Goal: Information Seeking & Learning: Learn about a topic

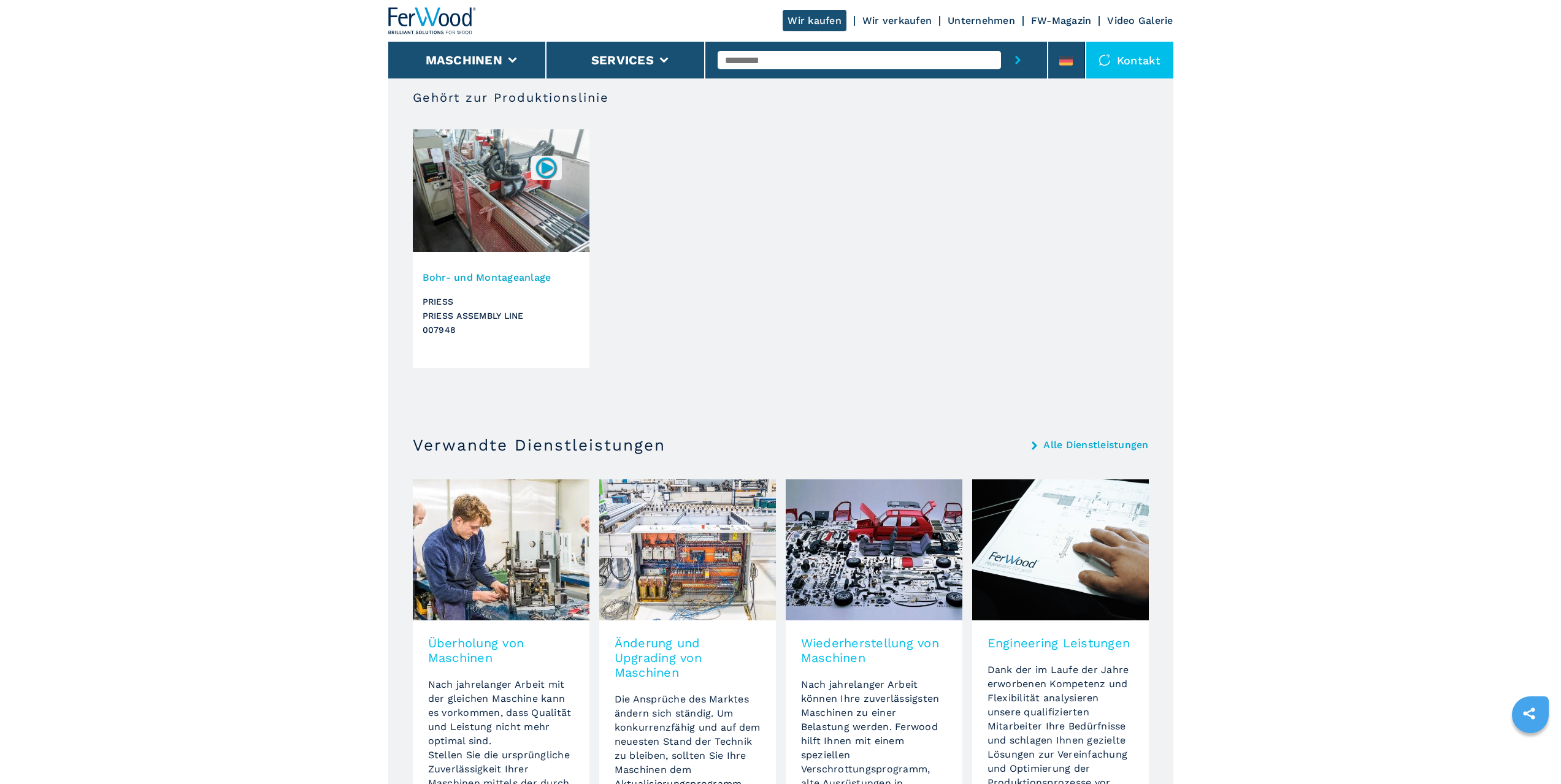
scroll to position [736, 0]
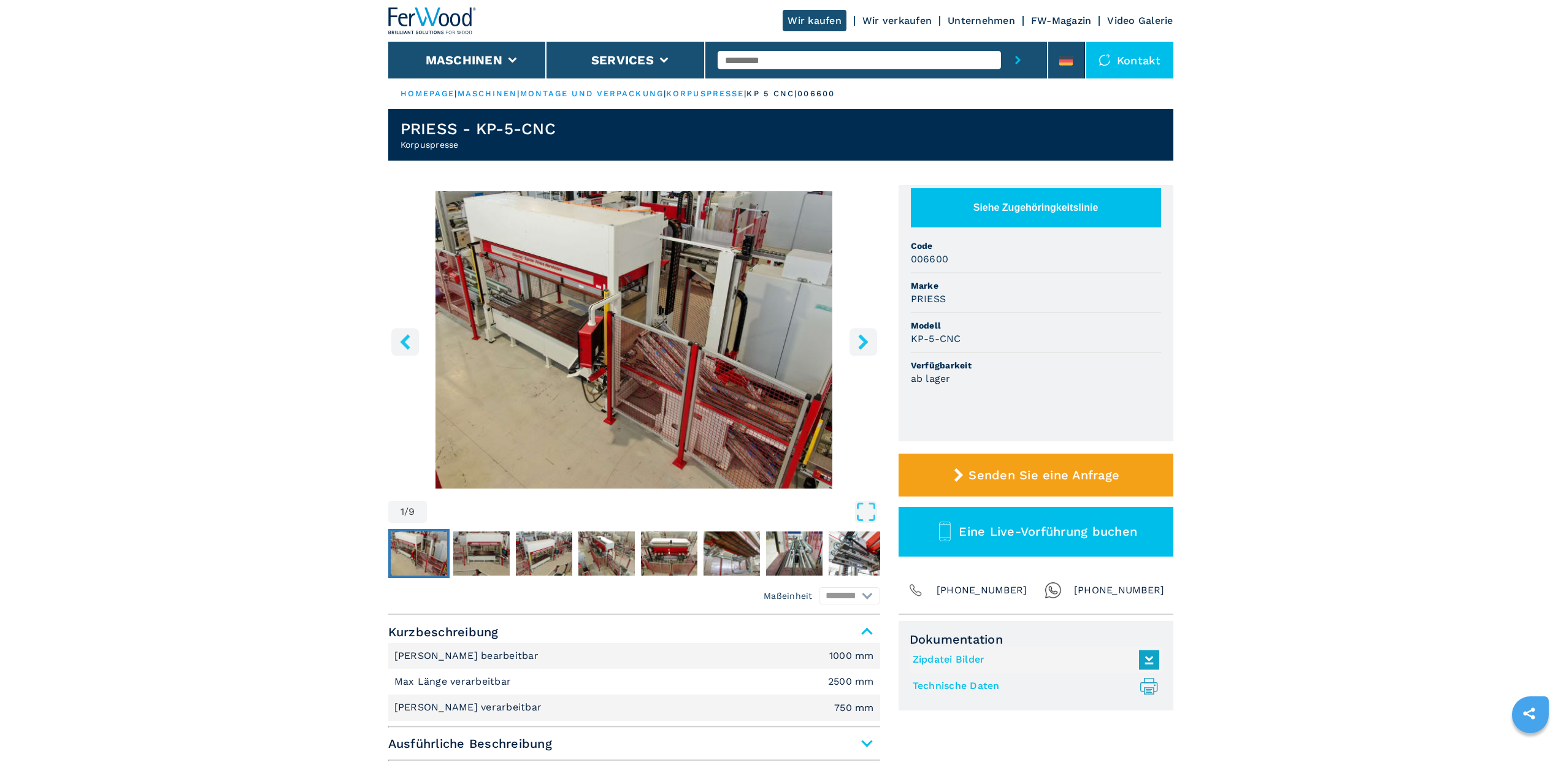
click at [861, 338] on icon "right-button" at bounding box center [863, 342] width 10 height 16
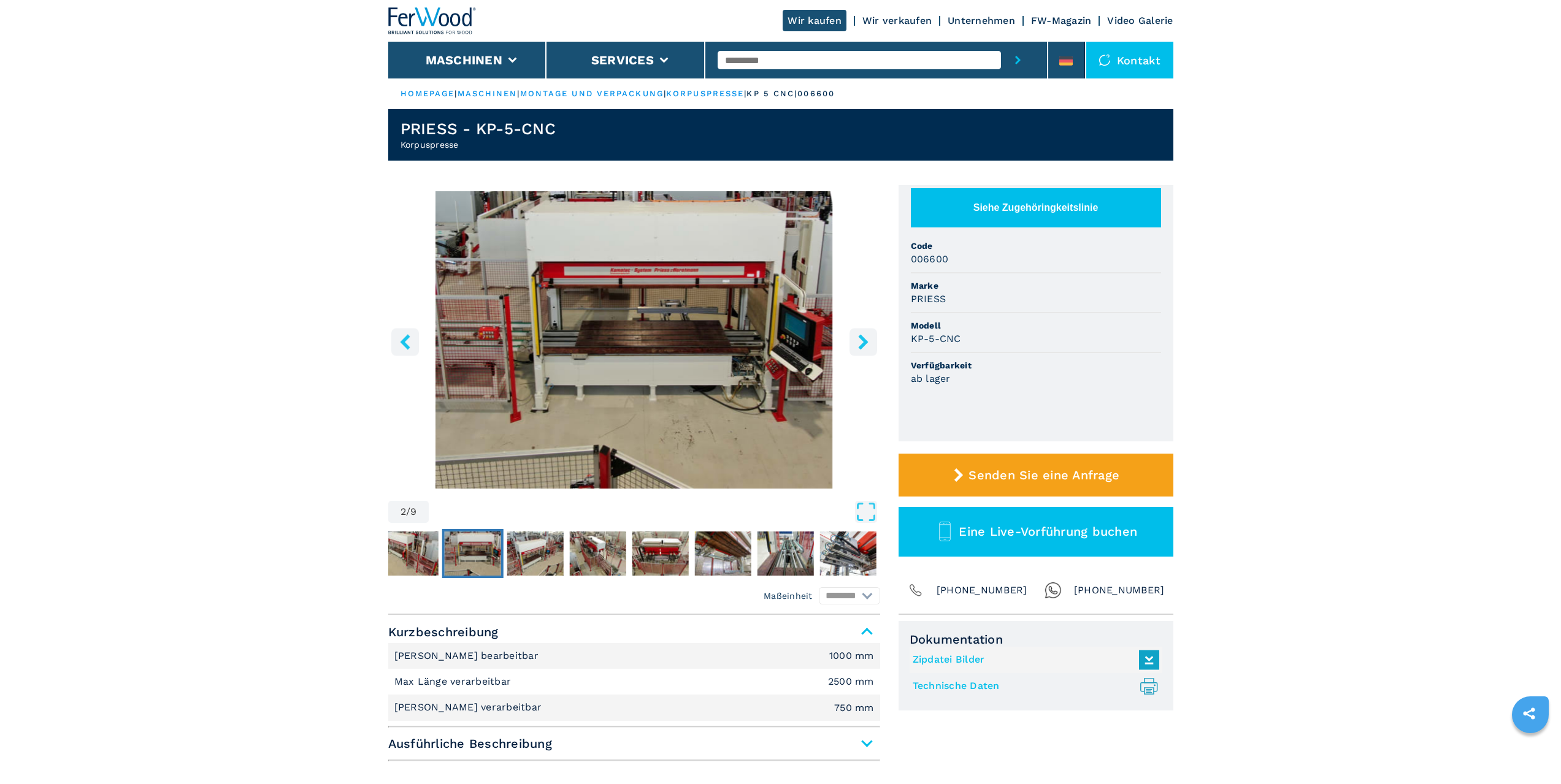
click at [861, 338] on icon "right-button" at bounding box center [863, 342] width 10 height 16
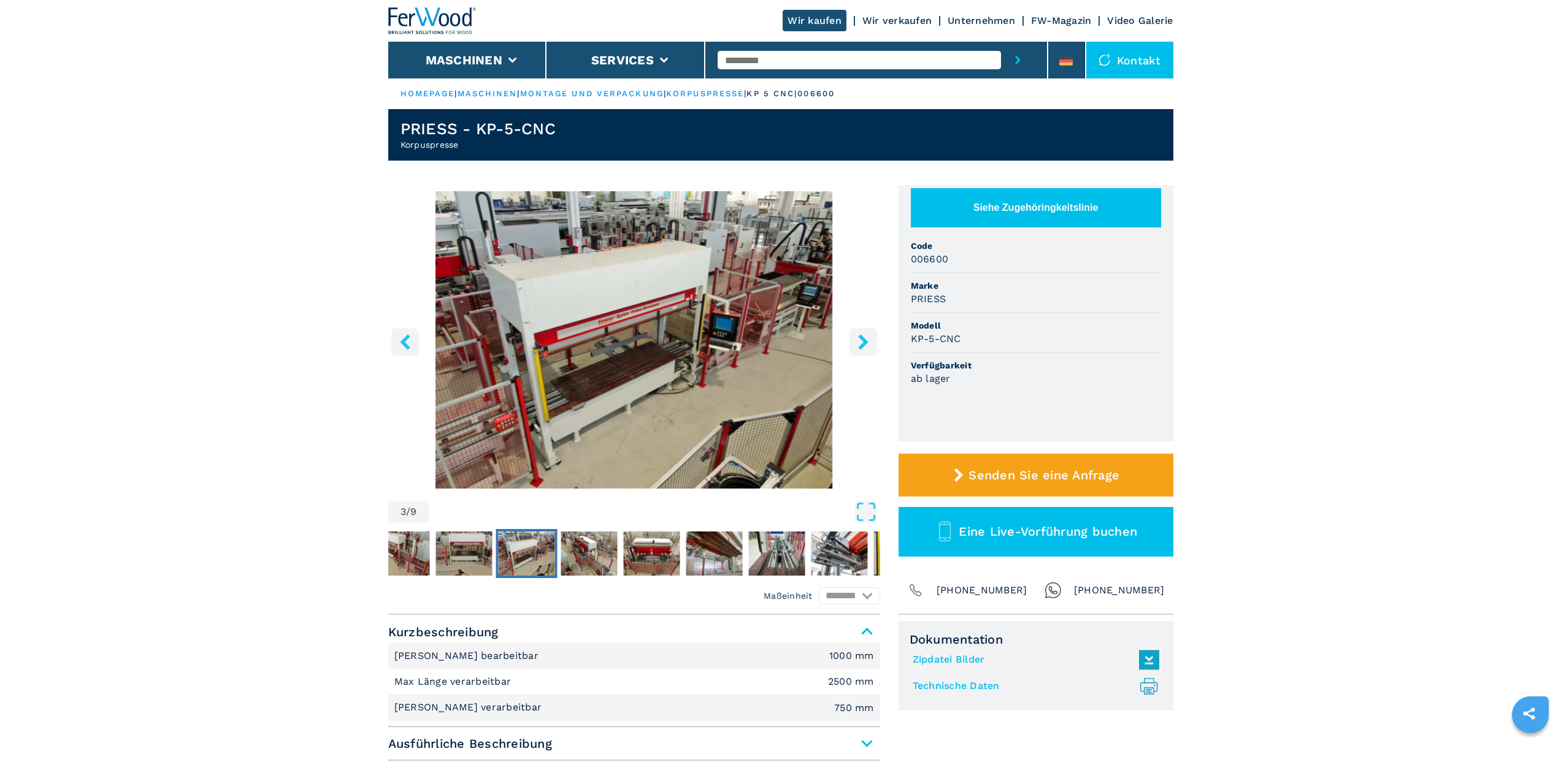
click at [861, 338] on icon "right-button" at bounding box center [863, 342] width 10 height 16
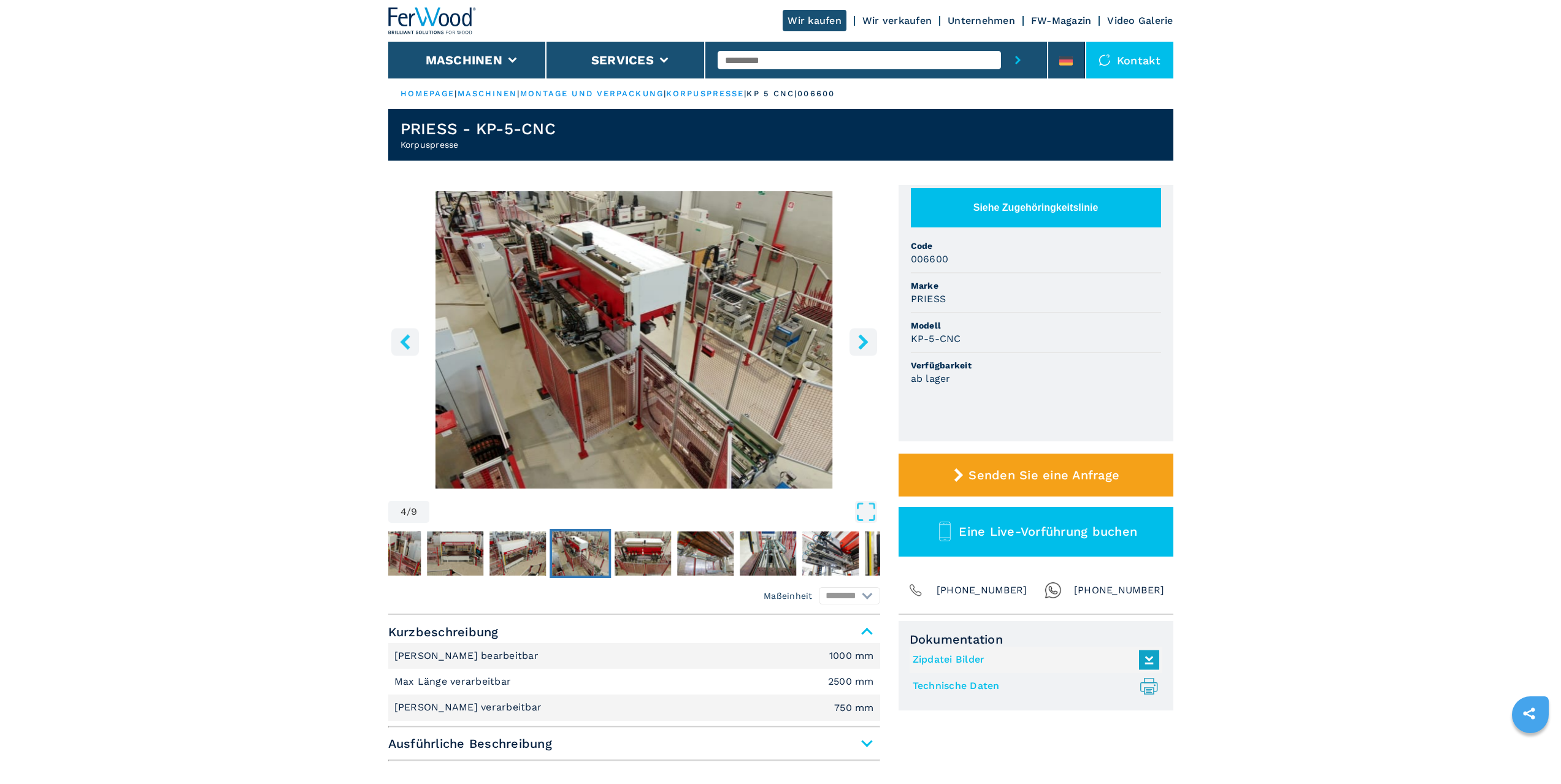
click at [861, 338] on icon "right-button" at bounding box center [863, 342] width 10 height 16
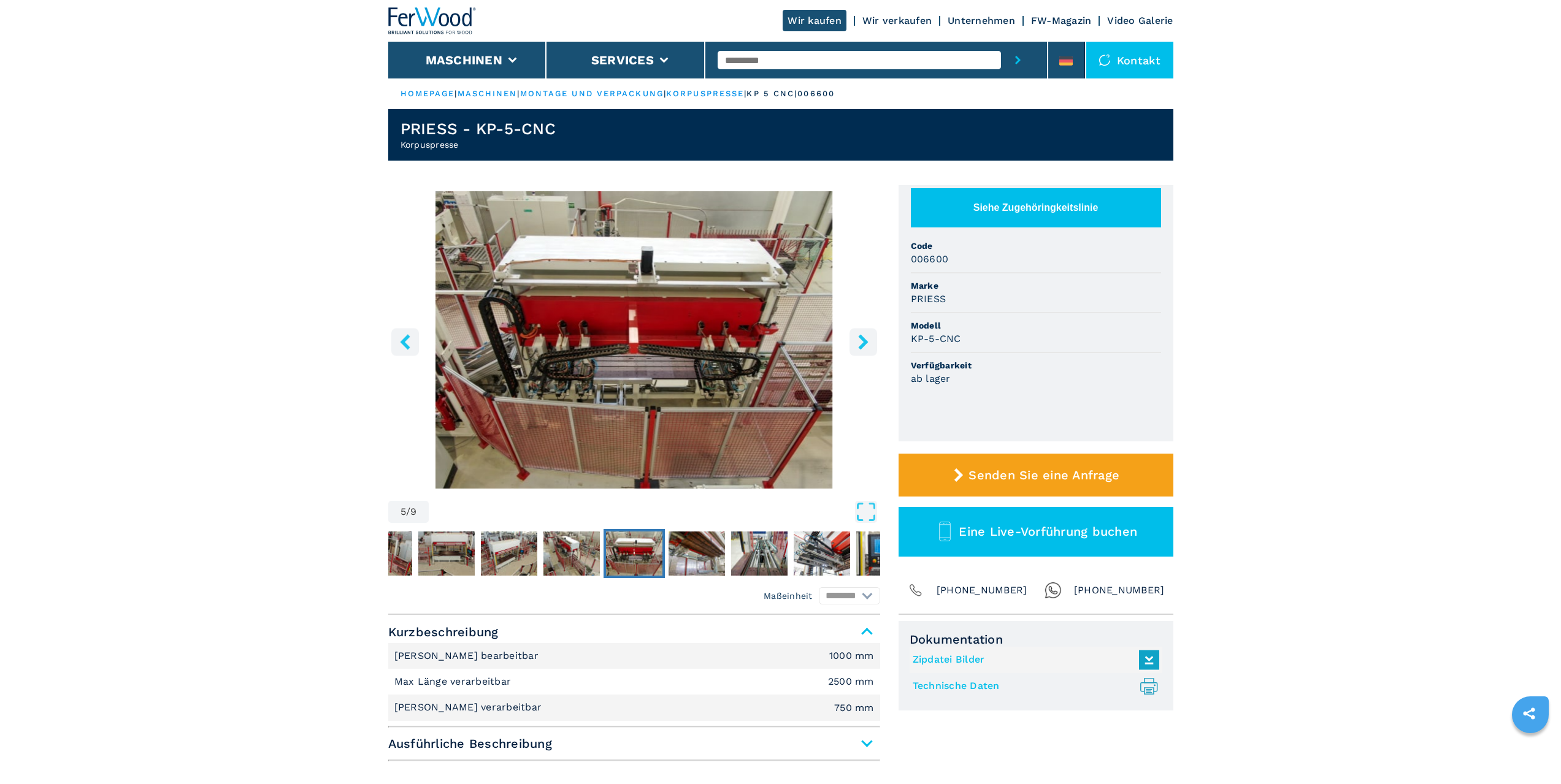
click at [861, 338] on icon "right-button" at bounding box center [863, 342] width 10 height 16
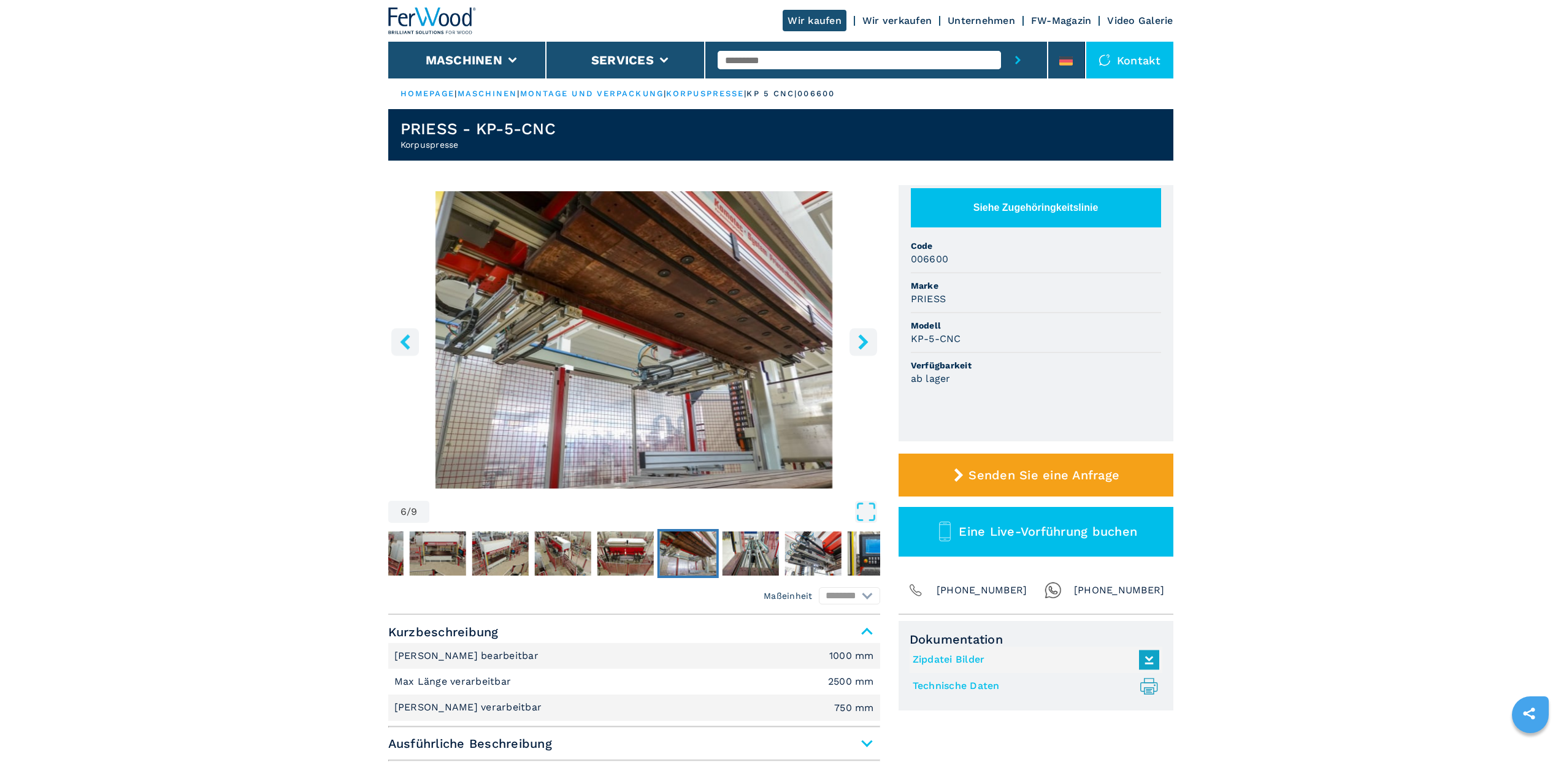
click at [861, 338] on icon "right-button" at bounding box center [863, 342] width 10 height 16
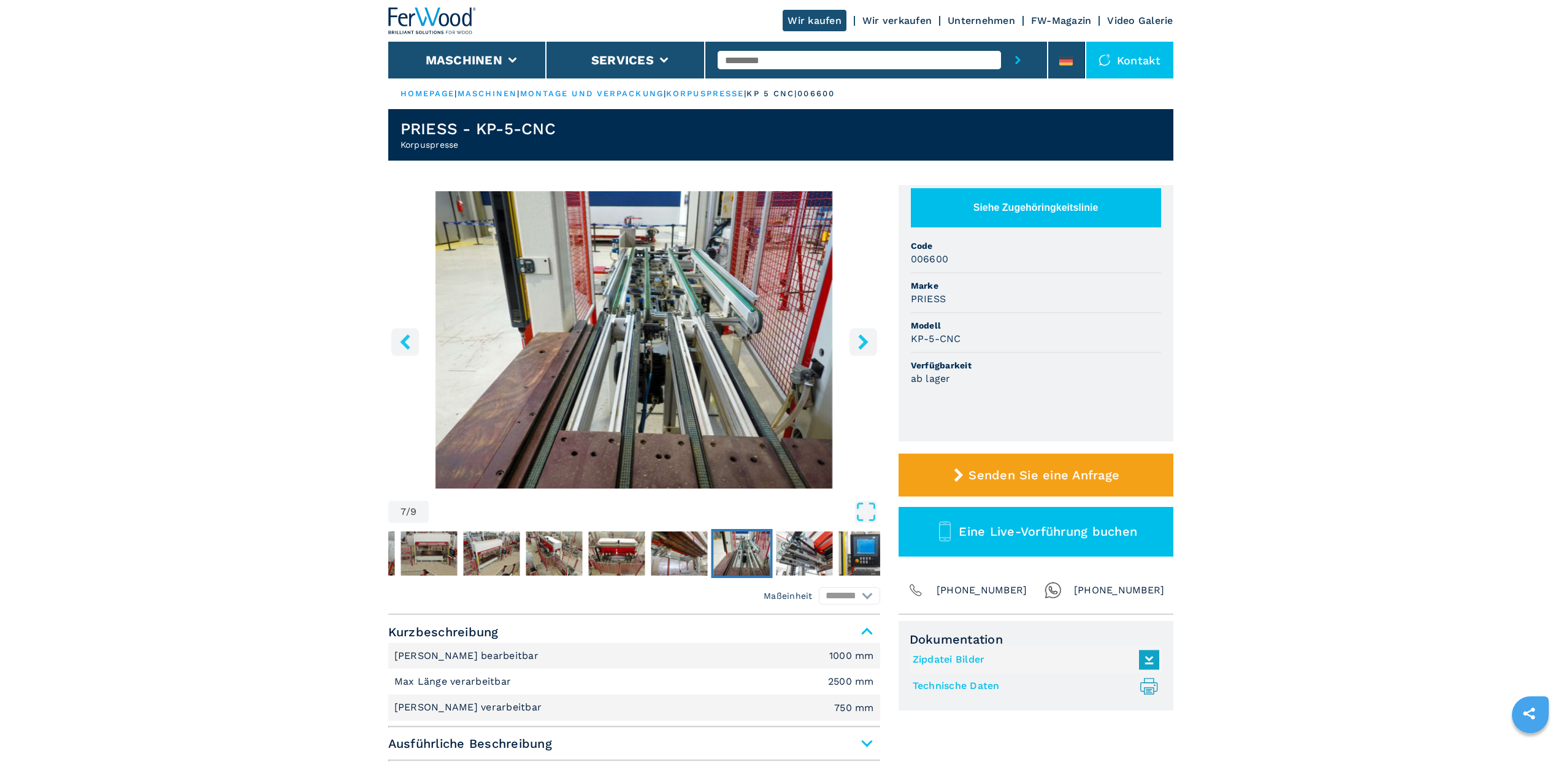
click at [861, 338] on icon "right-button" at bounding box center [863, 342] width 10 height 16
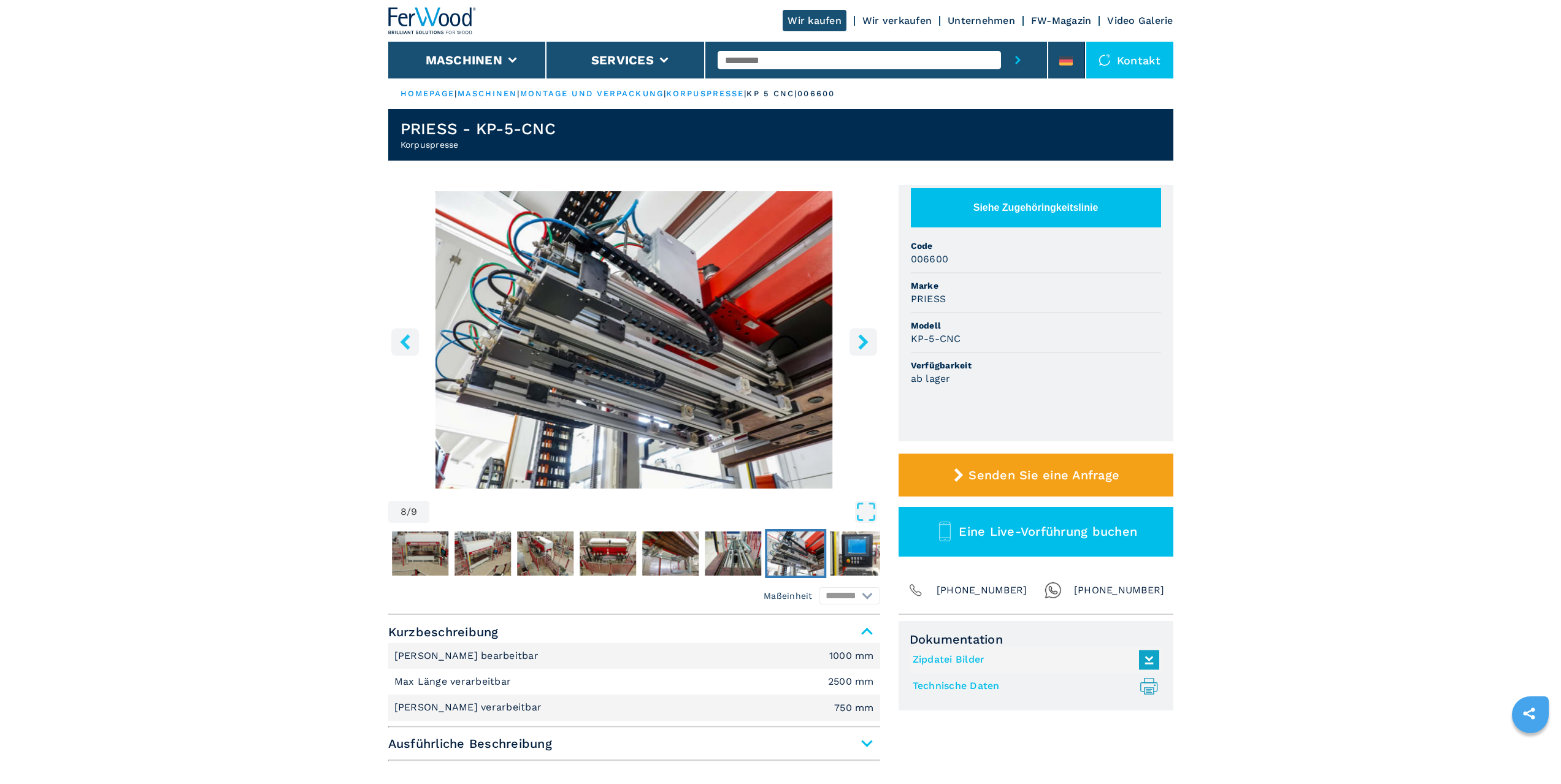
click at [861, 338] on icon "right-button" at bounding box center [863, 342] width 10 height 16
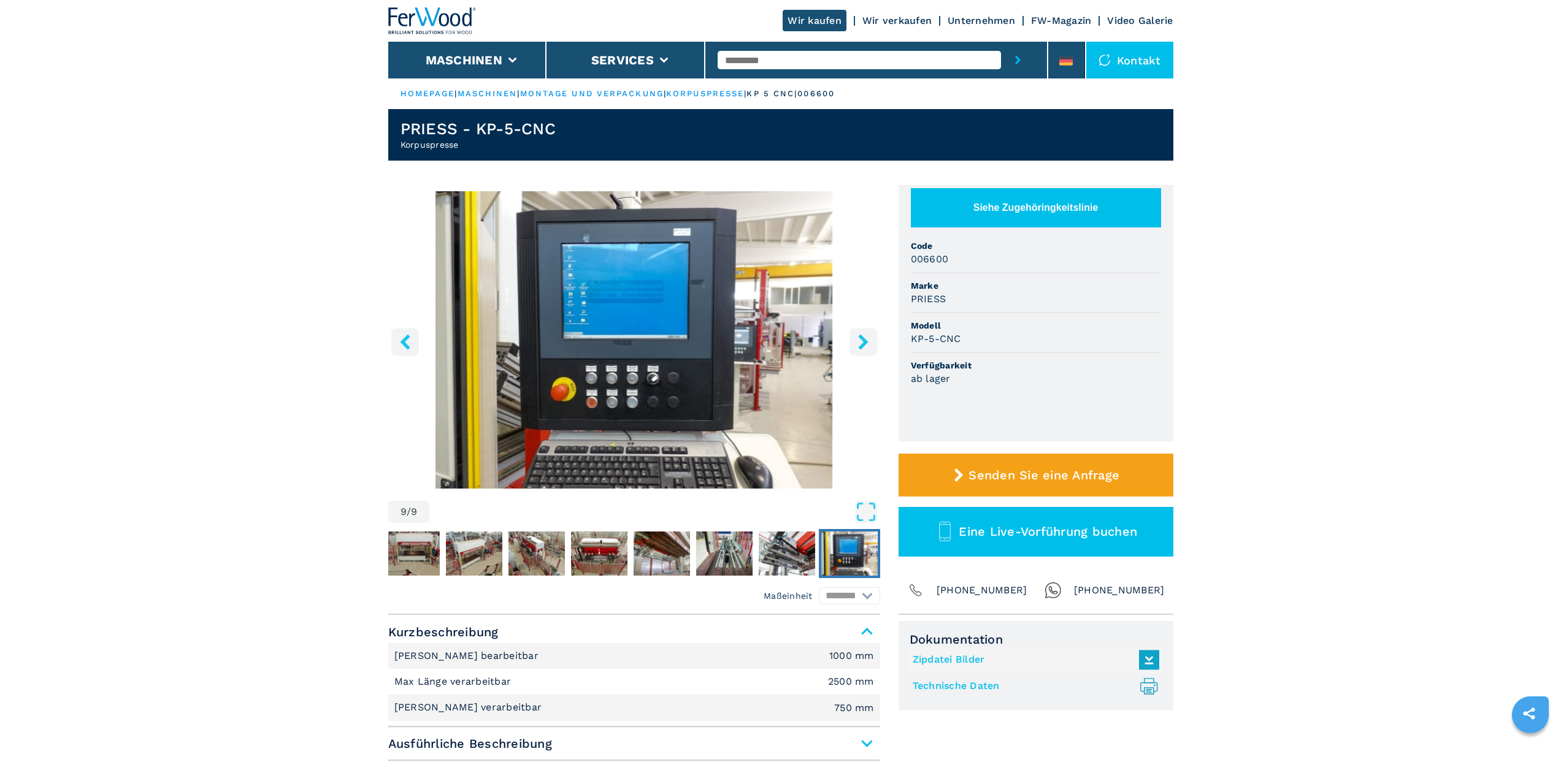
click at [861, 338] on icon "right-button" at bounding box center [863, 342] width 10 height 16
